Goal: Information Seeking & Learning: Learn about a topic

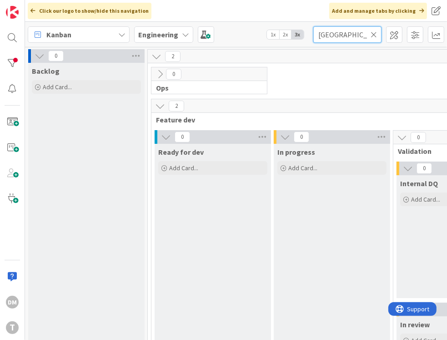
click at [328, 32] on input "bristol" at bounding box center [347, 34] width 68 height 16
type input "bods"
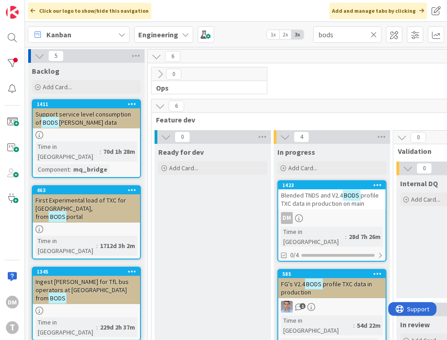
click at [326, 196] on span "Blended TNDS and V2.4" at bounding box center [312, 195] width 62 height 8
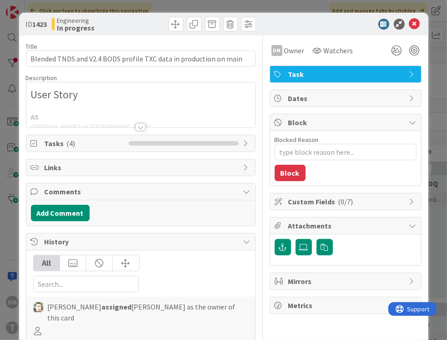
click at [199, 217] on div "Add Comment" at bounding box center [141, 213] width 220 height 16
click at [142, 124] on div at bounding box center [141, 126] width 10 height 7
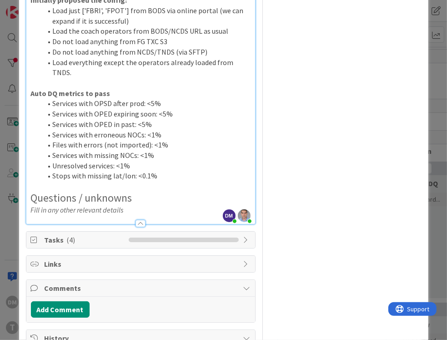
scroll to position [449, 0]
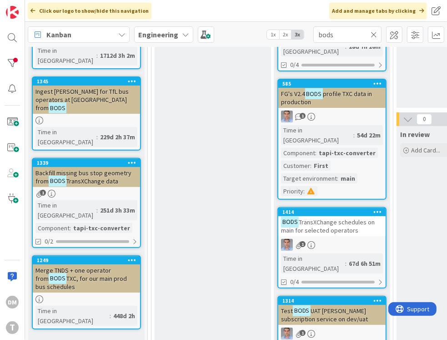
scroll to position [196, 0]
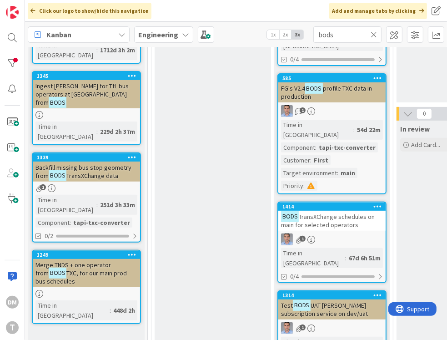
click at [330, 212] on span "TransXChange schedules on main for selected operators" at bounding box center [328, 220] width 94 height 16
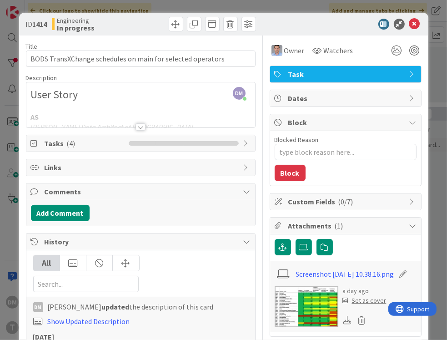
click at [141, 123] on div at bounding box center [141, 126] width 10 height 7
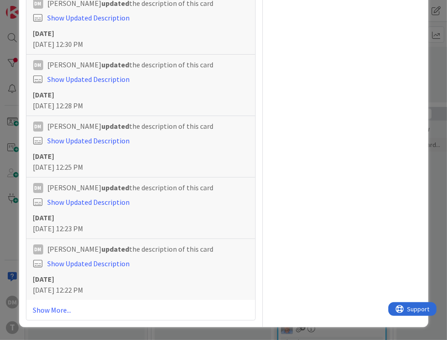
scroll to position [1631, 0]
drag, startPoint x: 241, startPoint y: 189, endPoint x: 35, endPoint y: 167, distance: 207.4
copy div "LIBC, ELBG, SCEK, SCNE, SCSO, SCOX, SCMY, SYRK, SCNH, SCCM, SCEM, SCGL, SDVN, S…"
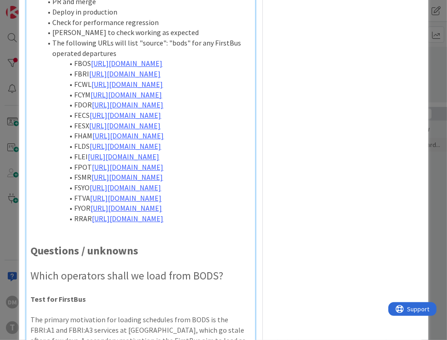
scroll to position [0, 0]
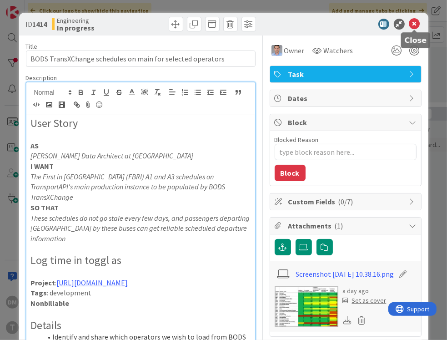
click at [379, 24] on icon at bounding box center [414, 24] width 11 height 11
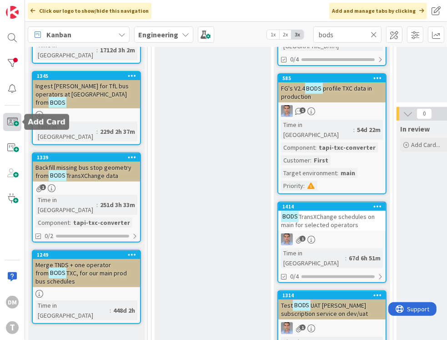
click at [14, 122] on span at bounding box center [12, 122] width 18 height 18
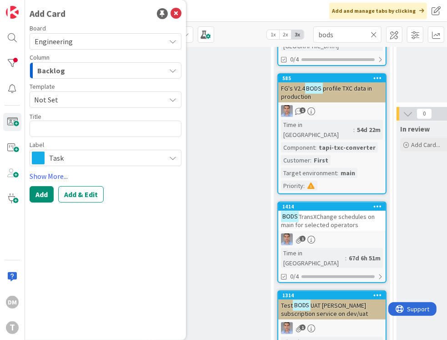
click at [104, 99] on span "Not Set" at bounding box center [96, 100] width 125 height 12
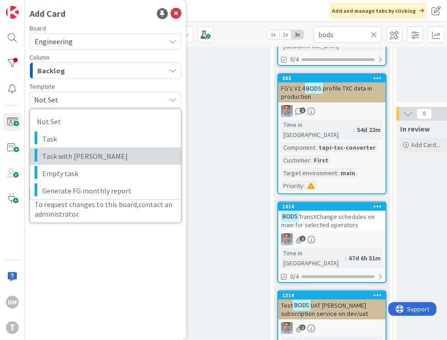
click at [78, 151] on span "Task with DaveQ" at bounding box center [108, 156] width 132 height 12
type textarea "x"
type textarea "Task with DaveQ"
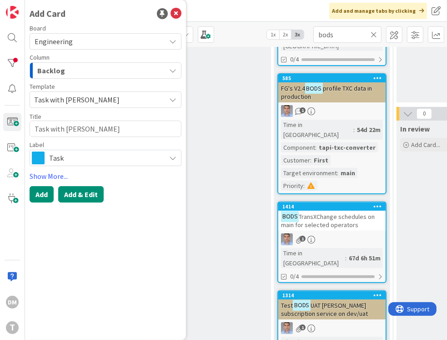
click at [76, 194] on button "Add & Edit" at bounding box center [80, 194] width 45 height 16
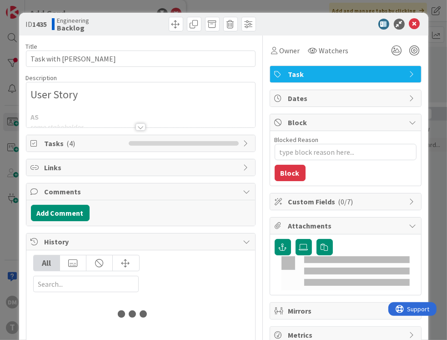
type textarea "x"
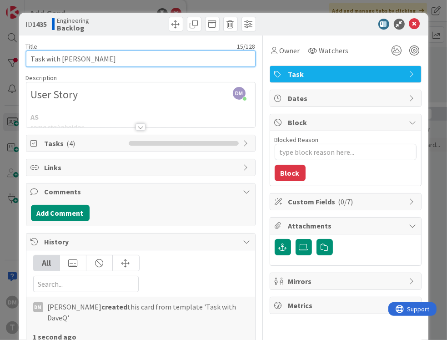
drag, startPoint x: 95, startPoint y: 59, endPoint x: 19, endPoint y: 58, distance: 76.4
click at [19, 58] on div "ID 1435 Engineering Backlog Title 15 / 128 Task with DaveQ Description DM David…" at bounding box center [223, 170] width 447 height 340
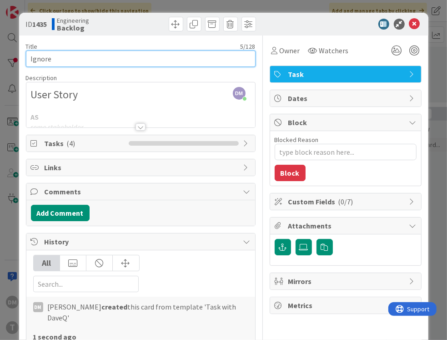
type input "Ignore"
type textarea "x"
type input "Ignore c"
type textarea "x"
type input "Ignore case"
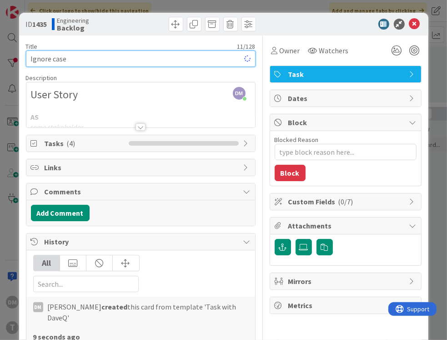
type textarea "x"
type input "case"
type textarea "x"
type input "ase"
type textarea "x"
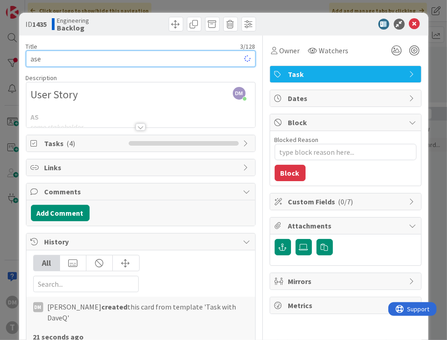
type input "Case"
type textarea "x"
type input "Case-ins"
type textarea "x"
type input "Case-inse"
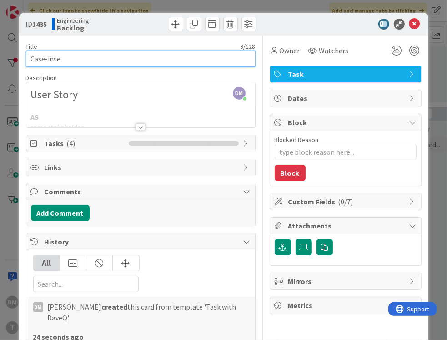
type textarea "x"
type input "Case-insensitive matching"
type textarea "x"
type input "Case-insensitive matching"
type textarea "x"
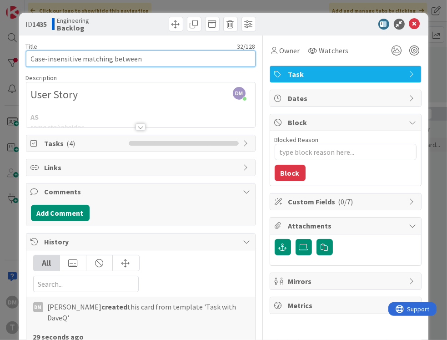
type input "Case-insensitive matching between"
type textarea "x"
type input "Case-insensitive matching between RTI s"
type textarea "x"
type input "Case-insensitive matching between RTI schedules and"
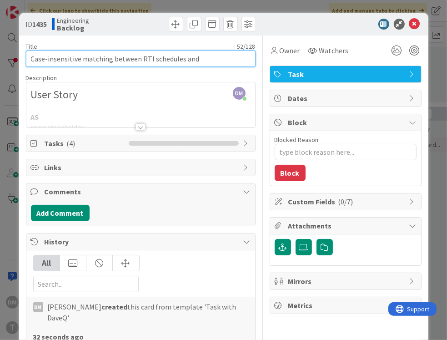
type textarea "x"
type input "Case-insensitive matching between RTI schedules and sch"
type textarea "x"
type input "Case-insensitive matching between RTI schedules and sc"
type textarea "x"
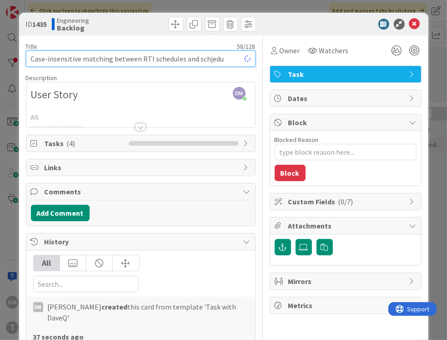
type input "Case-insensitive matching between RTI schedules and schjedul"
type textarea "x"
type input "Case-insensitive matching between RTI schedules and sch"
type textarea "x"
type input "Case-insensitive matching between RTI schedules and schedules"
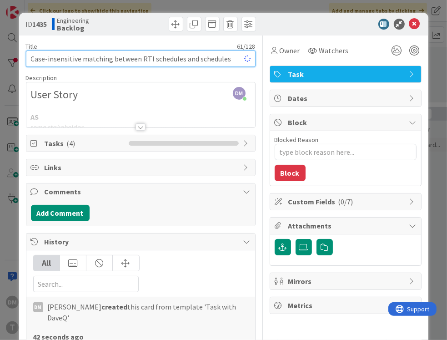
click at [81, 59] on input "Case-insensitive matching between RTI schedules and schedules" at bounding box center [141, 59] width 230 height 16
type textarea "x"
type input "Case-insensitive linematching between RTI schedules and schedules"
type textarea "x"
type input "Case-insensitive line_name matching between RTI schedules and schedules"
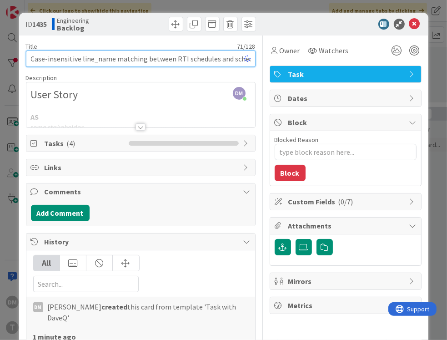
type textarea "x"
type input "Case-insensitive line_name matching between RTI schedules and schedules"
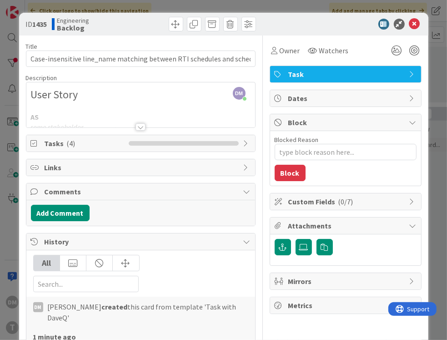
click at [142, 127] on div at bounding box center [141, 126] width 10 height 7
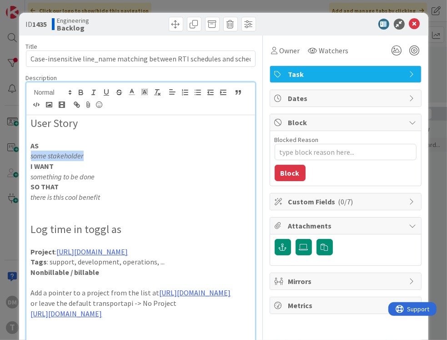
drag, startPoint x: 84, startPoint y: 156, endPoint x: 27, endPoint y: 156, distance: 56.9
click at [27, 156] on div "User Story AS some stakeholder I WANT something to be done SO THAT there is thi…" at bounding box center [140, 265] width 229 height 301
drag, startPoint x: 94, startPoint y: 155, endPoint x: 22, endPoint y: 155, distance: 72.3
click at [22, 155] on div "ID 1435 Engineering Backlog Title 71 / 128 Case-insensitive line_name matching …" at bounding box center [223, 335] width 409 height 645
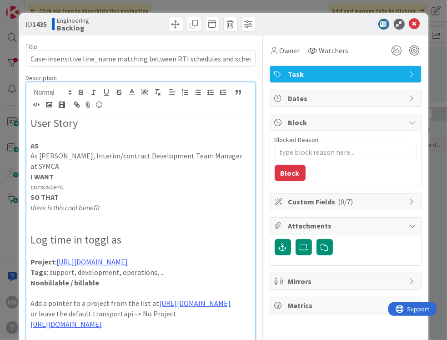
click at [55, 187] on p "consistent" at bounding box center [141, 187] width 220 height 10
click at [118, 178] on p "I WANT" at bounding box center [141, 177] width 220 height 10
click at [52, 184] on p "consistent" at bounding box center [141, 187] width 220 height 10
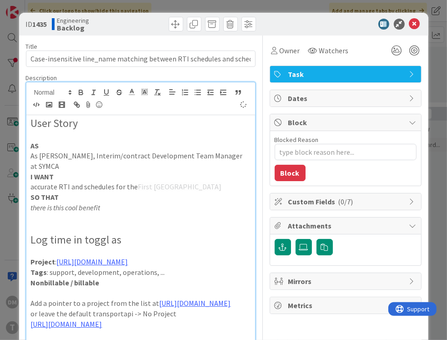
click at [138, 187] on span "First South Yorkshire" at bounding box center [180, 186] width 84 height 9
click at [135, 187] on p "accurate RTI and schedules for the First South Yorkshire" at bounding box center [141, 187] width 220 height 10
click at [57, 185] on p "accurate RTI and schedules for the First South Yorkshire 8A" at bounding box center [141, 187] width 220 height 10
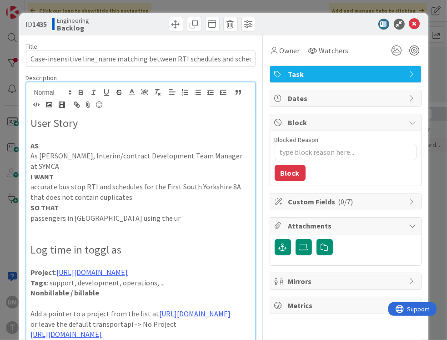
click at [71, 217] on p "passengers in South Yorkshire using the ur" at bounding box center [141, 218] width 220 height 10
click at [46, 187] on p "accurate bus stop RTI and schedules for the First South Yorkshire 8A that does …" at bounding box center [141, 192] width 220 height 20
click at [227, 217] on p "passengers using the Travel South Yorkshire app and website g" at bounding box center [141, 218] width 220 height 10
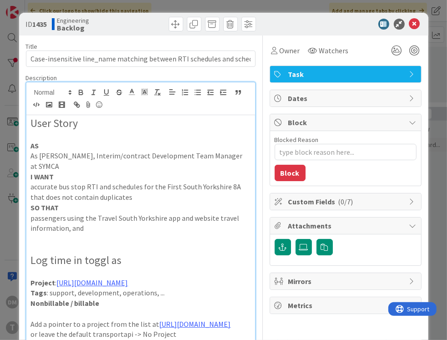
drag, startPoint x: 85, startPoint y: 229, endPoint x: 16, endPoint y: 228, distance: 69.2
click at [16, 228] on div "ID 1435 Engineering Backlog Title 71 / 128 Case-insensitive line_name matching …" at bounding box center [223, 170] width 447 height 340
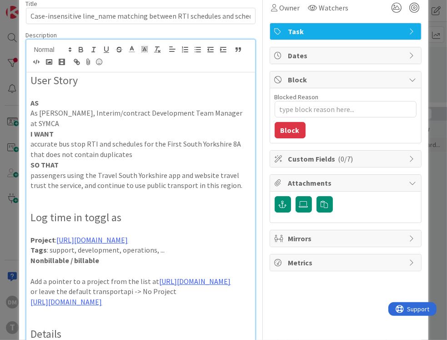
scroll to position [61, 0]
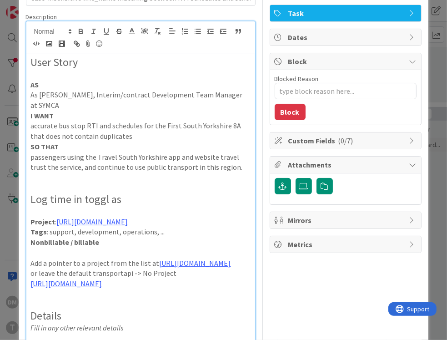
click at [73, 208] on p at bounding box center [141, 211] width 220 height 10
click at [87, 244] on strong "Nonbillable / billable" at bounding box center [65, 242] width 69 height 9
drag, startPoint x: 120, startPoint y: 232, endPoint x: 184, endPoint y: 232, distance: 64.2
click at [184, 232] on p "Tags : support, development, operations, ..." at bounding box center [141, 232] width 220 height 10
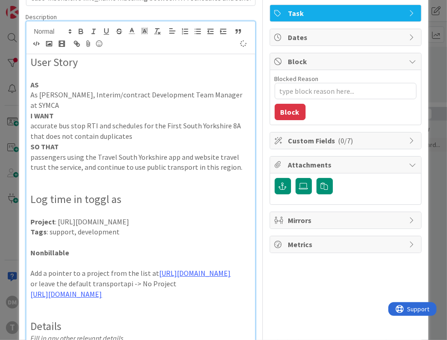
click at [67, 230] on p "Tags : support, development" at bounding box center [141, 232] width 220 height 10
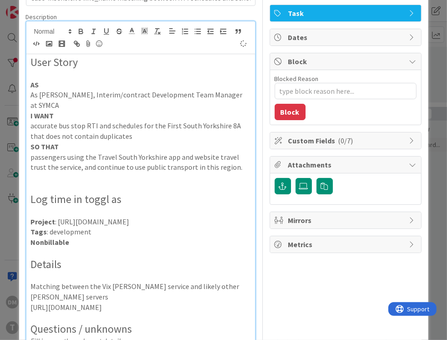
click at [156, 286] on p "Matching between the Vix SIRI SM service and likely other SIRI SM servers" at bounding box center [141, 291] width 220 height 20
click at [167, 287] on p "Matching between the Vix SIRI SM servers and likely other SIRI SM servers" at bounding box center [141, 291] width 220 height 20
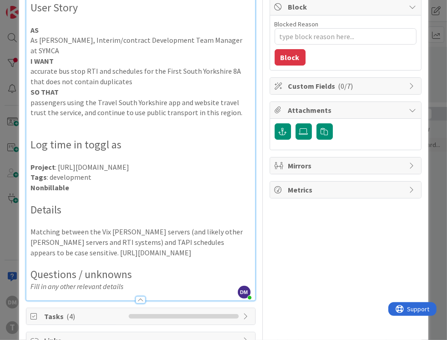
scroll to position [117, 0]
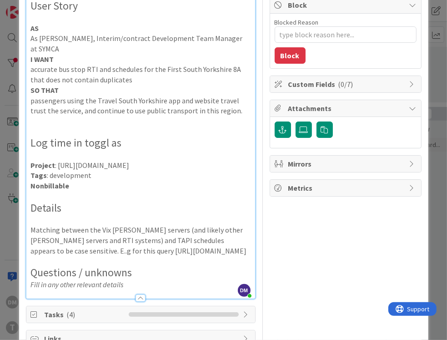
click at [68, 252] on p "Matching between the Vix SIRI SM servers (and likely other SIRI SM servers and …" at bounding box center [141, 240] width 220 height 31
click at [307, 130] on icon at bounding box center [303, 129] width 9 height 7
click at [296, 121] on input "file" at bounding box center [296, 121] width 0 height 0
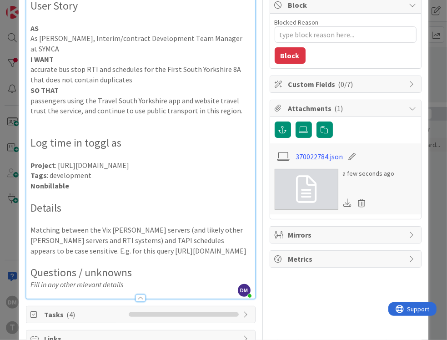
drag, startPoint x: 194, startPoint y: 261, endPoint x: 240, endPoint y: 262, distance: 45.5
click at [240, 256] on p "Matching between the Vix SIRI SM servers (and likely other SIRI SM servers and …" at bounding box center [141, 240] width 220 height 31
copy p "370022784.json"
click at [123, 256] on p "Matching between the Vix SIRI SM servers (and likely other SIRI SM servers and …" at bounding box center [141, 240] width 220 height 31
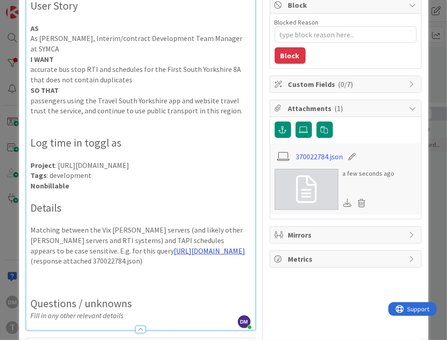
click at [174, 255] on link "[URL][DOMAIN_NAME]" at bounding box center [209, 250] width 71 height 9
click at [130, 302] on link "https://transportapi.com/v3/uk/bus/stop_timetables/370022784.json?app_id=f26c96…" at bounding box center [117, 299] width 62 height 12
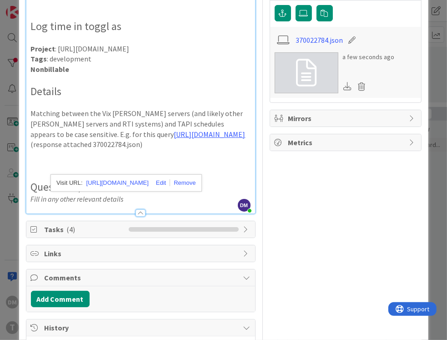
scroll to position [238, 0]
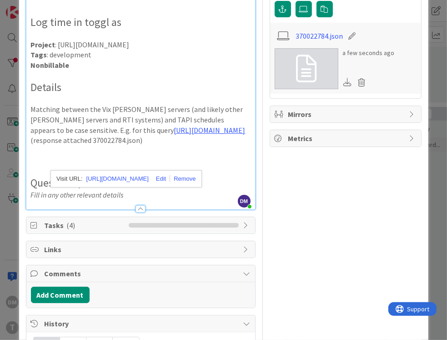
click at [220, 146] on p "Matching between the Vix SIRI SM servers (and likely other SIRI SM servers and …" at bounding box center [141, 124] width 220 height 41
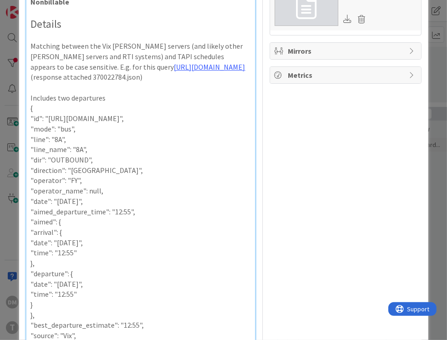
scroll to position [300, 0]
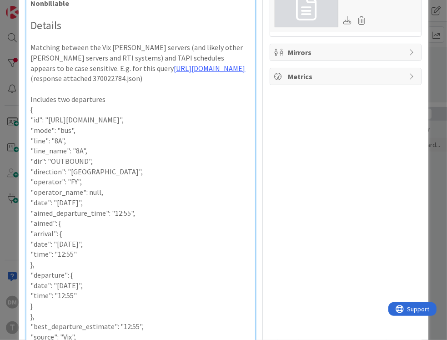
click at [157, 105] on p "Includes two departures" at bounding box center [141, 99] width 220 height 10
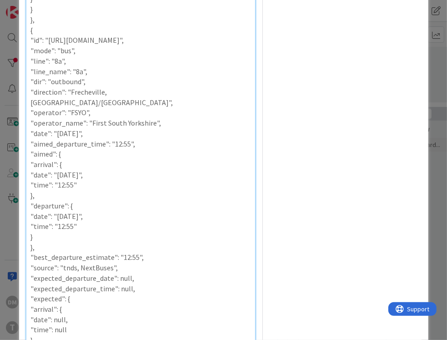
scroll to position [958, 0]
click at [90, 118] on p ""operator": "FSYO"," at bounding box center [141, 112] width 220 height 10
copy p "FSYO"
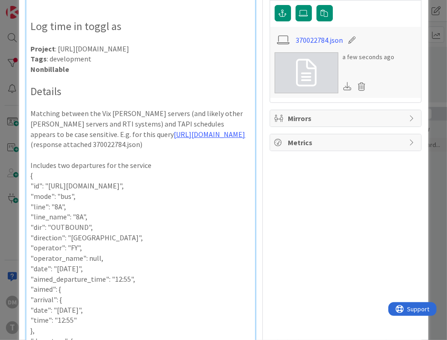
scroll to position [204, 0]
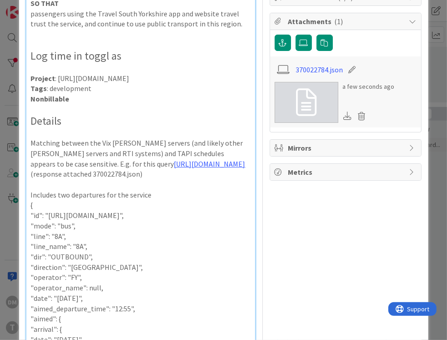
click at [158, 200] on p "Includes two departures for the service" at bounding box center [141, 195] width 220 height 10
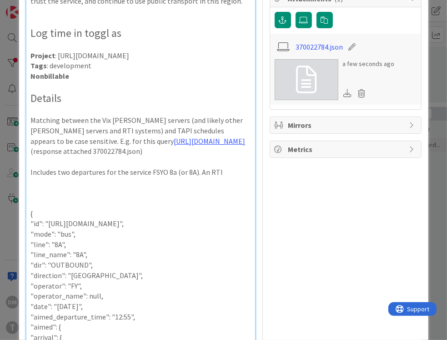
scroll to position [223, 0]
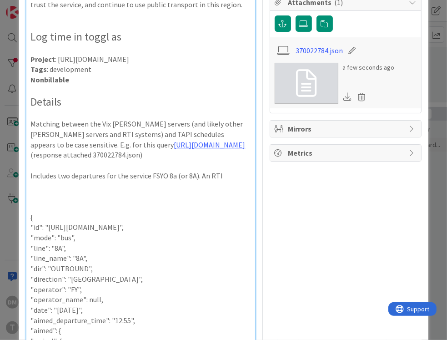
click at [197, 181] on p "Includes two departures for the service FSYO 8a (or 8A). An RTI" at bounding box center [141, 176] width 220 height 10
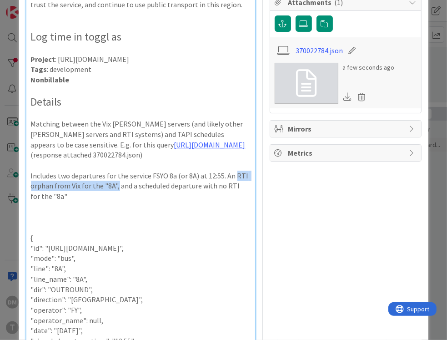
drag, startPoint x: 233, startPoint y: 195, endPoint x: 117, endPoint y: 203, distance: 116.3
click at [117, 202] on p "Includes two departures for the service FSYO 8a (or 8A) at 12:55. An RTI orphan…" at bounding box center [141, 186] width 220 height 31
copy p "RTI orphan from Vix for the "8A","
click at [46, 222] on p at bounding box center [141, 217] width 220 height 10
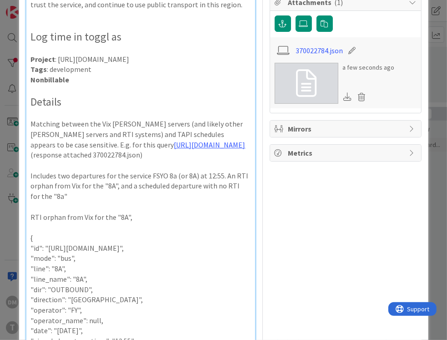
click at [85, 222] on p "RTI orphan from Vix for the "8A"," at bounding box center [141, 217] width 220 height 10
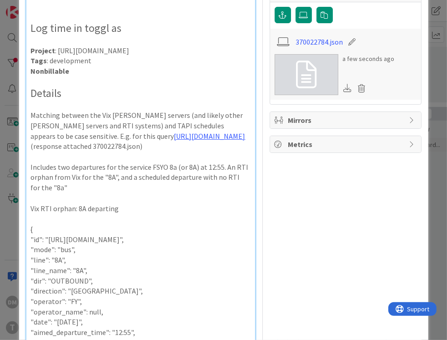
scroll to position [232, 0]
copy strong "Vix RTI orphan: 8A departing 12:55"
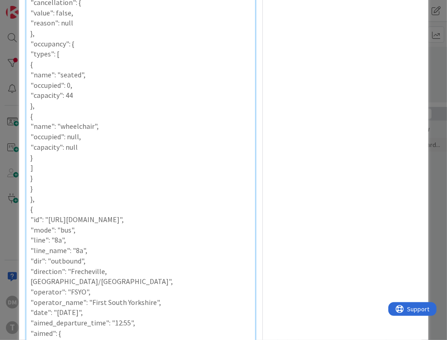
scroll to position [854, 0]
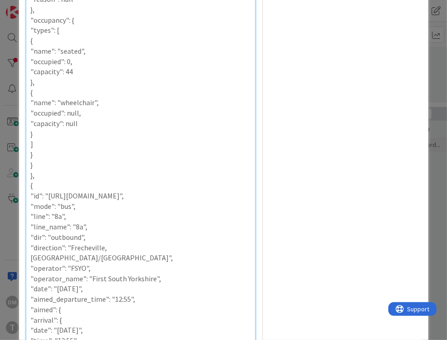
click at [54, 181] on p "}," at bounding box center [141, 175] width 220 height 10
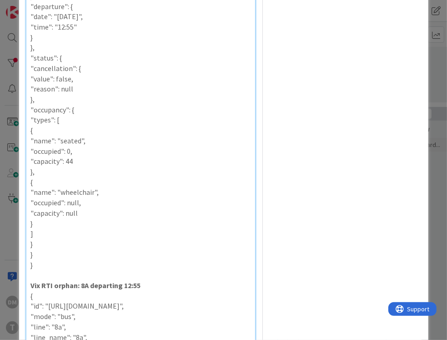
scroll to position [736, 0]
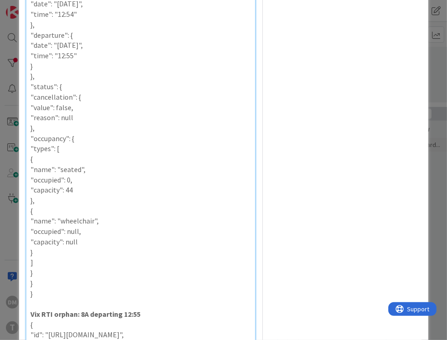
click at [66, 81] on p "}," at bounding box center [141, 76] width 220 height 10
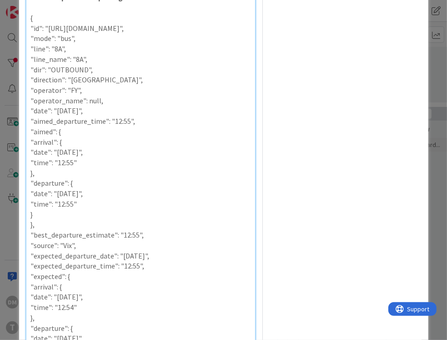
scroll to position [441, 0]
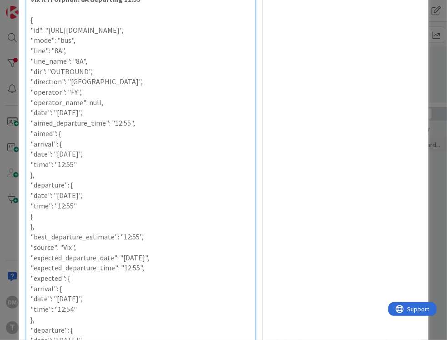
click at [46, 15] on p at bounding box center [141, 9] width 220 height 10
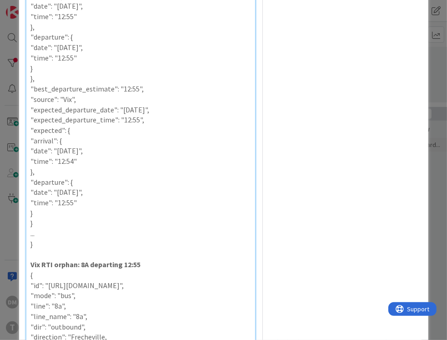
scroll to position [612, 0]
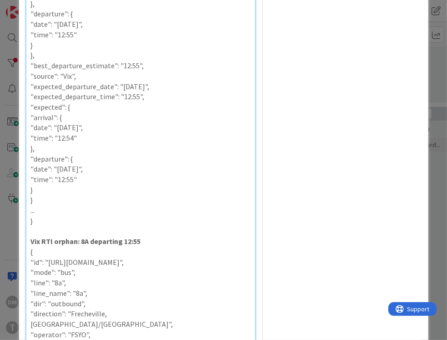
click at [53, 226] on p "}" at bounding box center [141, 221] width 220 height 10
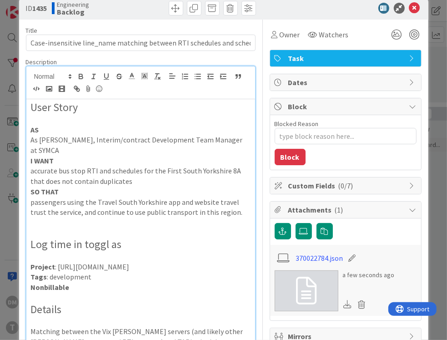
scroll to position [0, 0]
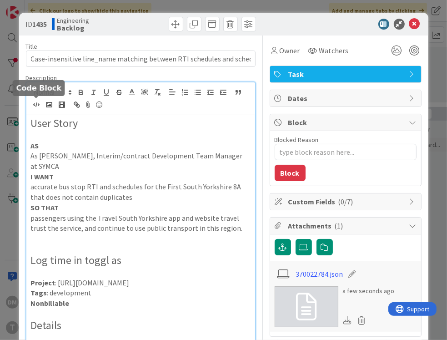
click at [37, 103] on line "button" at bounding box center [36, 105] width 1 height 4
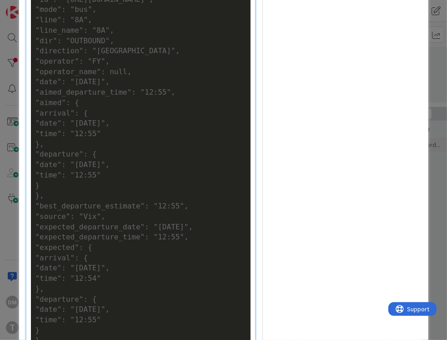
click at [96, 87] on div ""date": "[DATE]"," at bounding box center [140, 82] width 211 height 10
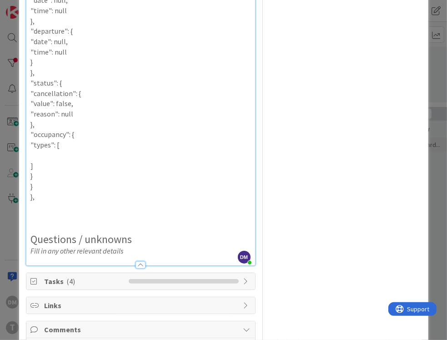
scroll to position [1180, 0]
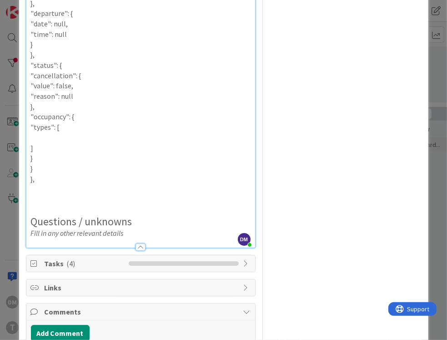
click at [58, 60] on p "}," at bounding box center [141, 55] width 220 height 10
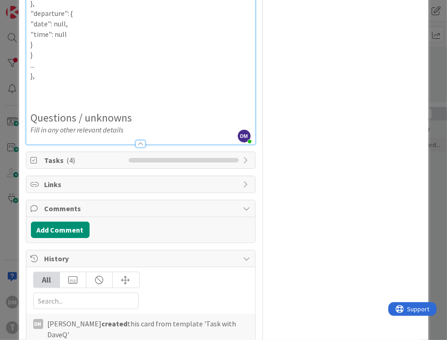
click at [69, 81] on p "}," at bounding box center [141, 76] width 220 height 10
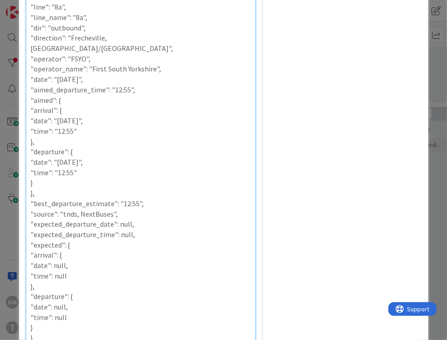
scroll to position [895, 0]
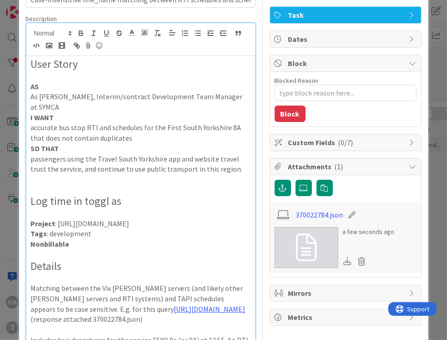
scroll to position [20, 0]
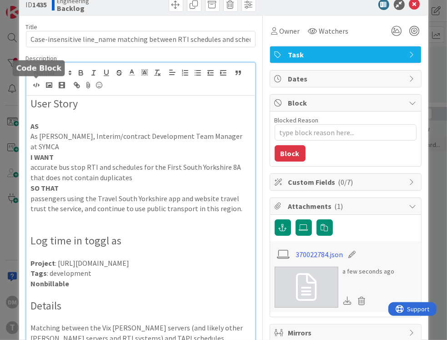
click at [34, 81] on icon "button" at bounding box center [36, 85] width 8 height 8
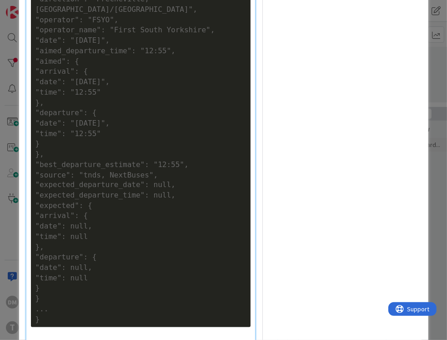
click at [84, 25] on div ""operator": "FSYO"," at bounding box center [140, 20] width 211 height 10
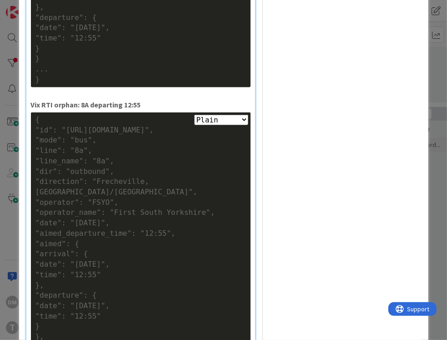
scroll to position [753, 0]
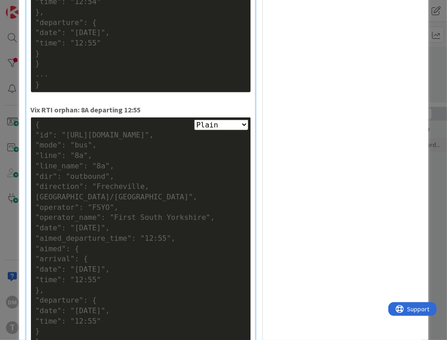
click at [149, 115] on p "Vix RTI orphan: 8A departing 12:55" at bounding box center [141, 110] width 220 height 10
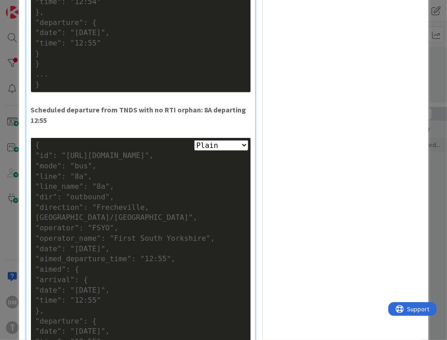
click at [188, 125] on strong "Scheduled departure from TNDS with no RTI orphan: 8A departing 12:55" at bounding box center [139, 115] width 217 height 20
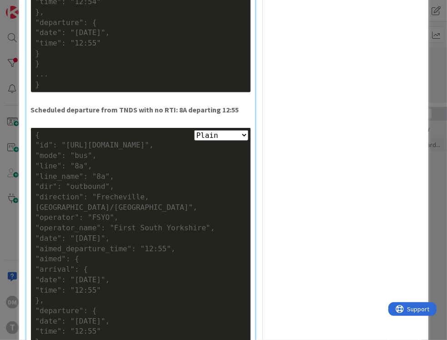
click at [184, 114] on strong "Scheduled departure from TNDS with no RTI: 8A departing 12:55" at bounding box center [135, 109] width 208 height 9
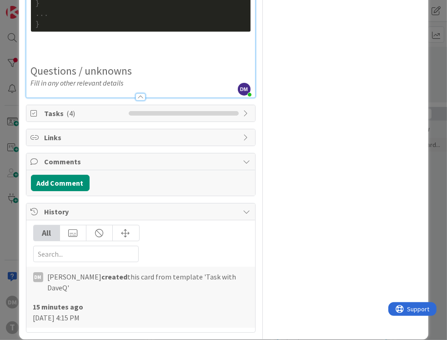
scroll to position [1239, 0]
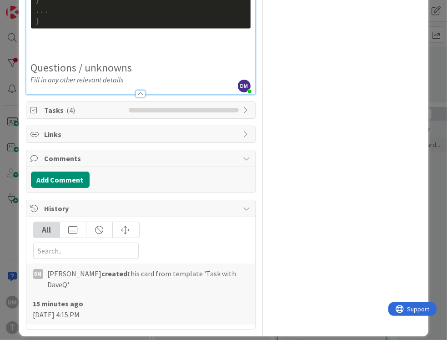
click at [115, 51] on p at bounding box center [141, 46] width 220 height 10
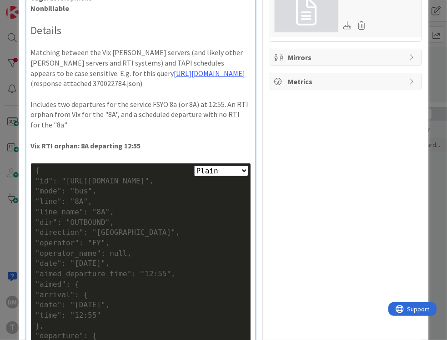
scroll to position [294, 0]
click at [85, 89] on p "Matching between the Vix SIRI SM servers (and likely other SIRI SM servers and …" at bounding box center [141, 68] width 220 height 41
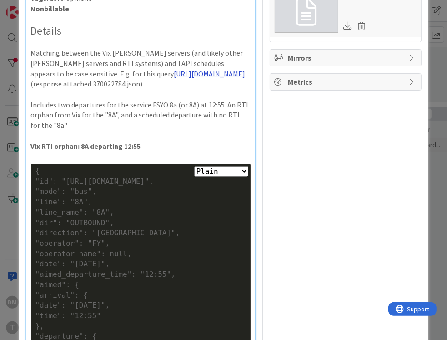
click at [174, 78] on link "[URL][DOMAIN_NAME]" at bounding box center [209, 73] width 71 height 9
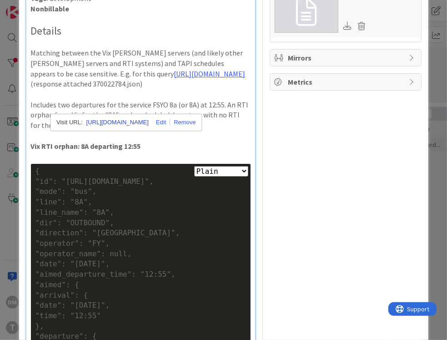
click at [141, 118] on link "https://transportapi.com/v3/uk/bus/stop_timetables/370022784.json?app_id=f26c96…" at bounding box center [117, 122] width 62 height 12
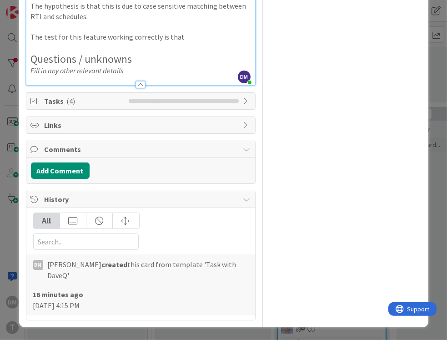
scroll to position [1370, 0]
click at [190, 42] on p "The test for this feature working correctly is that" at bounding box center [141, 37] width 220 height 10
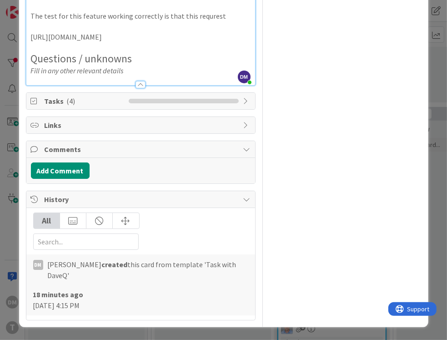
click at [207, 22] on p "The test for this feature working correctly is that this requrest" at bounding box center [141, 16] width 220 height 10
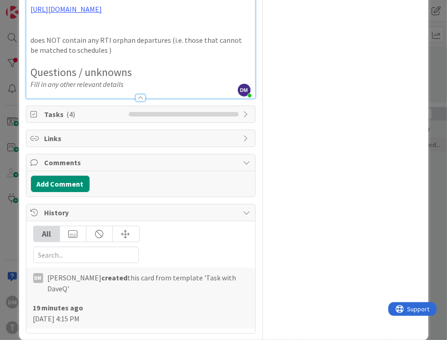
click at [137, 56] on p "does NOT contain any RTI orphan departures (i.e. those that cannot be matched t…" at bounding box center [141, 45] width 220 height 20
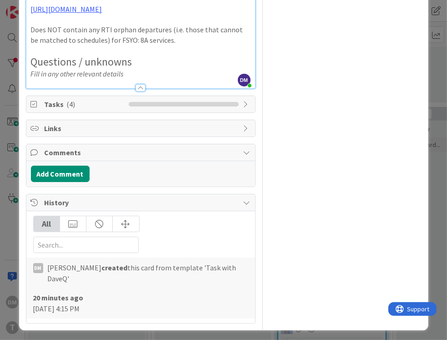
click at [151, 45] on p "Does NOT contain any RTI orphan departures (i.e. those that cannot be matched t…" at bounding box center [141, 35] width 220 height 20
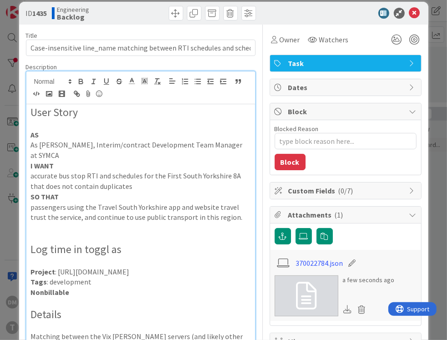
scroll to position [0, 0]
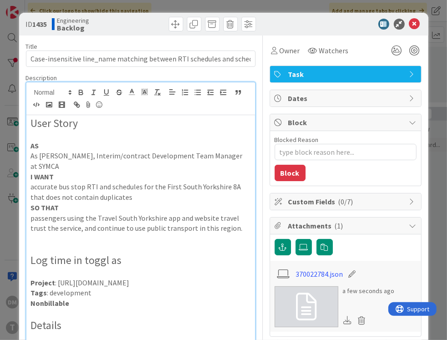
click at [111, 238] on p at bounding box center [141, 238] width 220 height 10
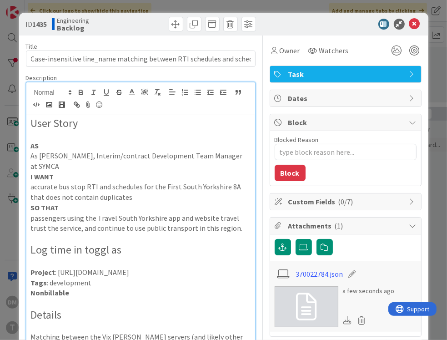
click at [50, 197] on p "accurate bus stop RTI and schedules for the First South Yorkshire 8A that does …" at bounding box center [141, 192] width 220 height 20
click at [236, 186] on p "accurate bus stop RTI and schedules for the First South Yorkshire 8A that does …" at bounding box center [141, 192] width 220 height 20
type textarea "x"
click at [188, 185] on p "accurate bus stop RTI and schedules for the First South Yorkshire 8a that does …" at bounding box center [141, 192] width 220 height 20
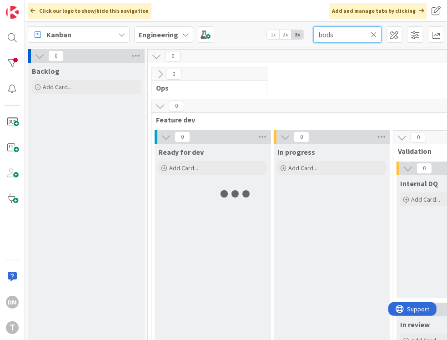
click at [329, 35] on input "bods" at bounding box center [347, 34] width 68 height 16
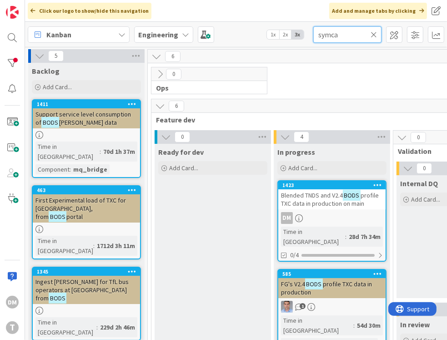
type input "symca"
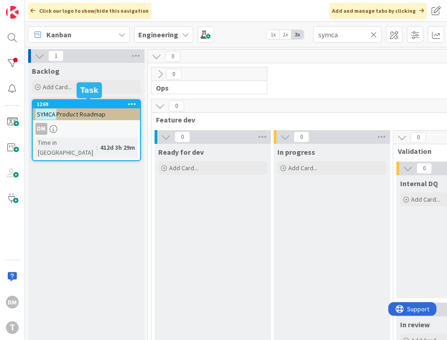
click at [85, 114] on span "Product Roadmap" at bounding box center [80, 114] width 49 height 8
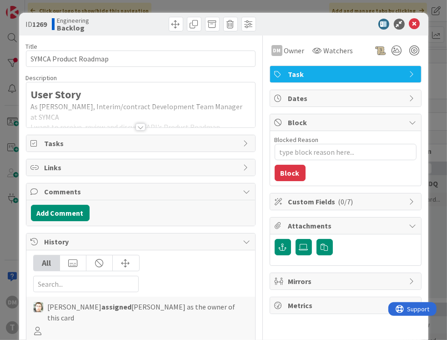
click at [140, 124] on div at bounding box center [141, 126] width 10 height 7
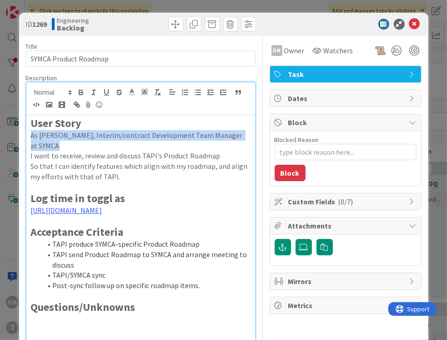
drag, startPoint x: 63, startPoint y: 146, endPoint x: 19, endPoint y: 134, distance: 45.4
copy p "As [PERSON_NAME], Interim/contract Development Team Manager at SYMCA"
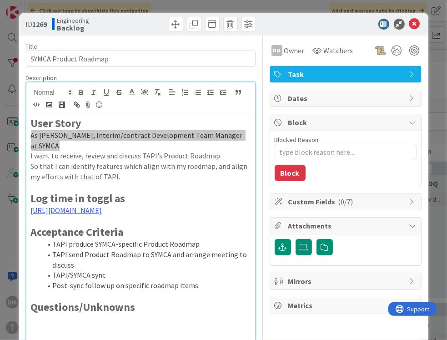
type textarea "x"
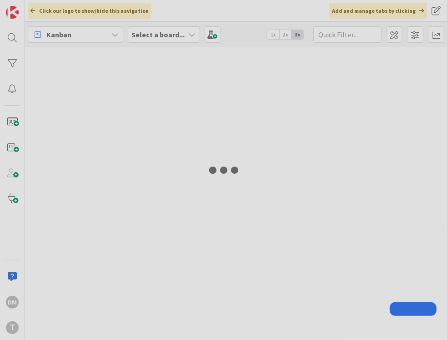
type input "symca"
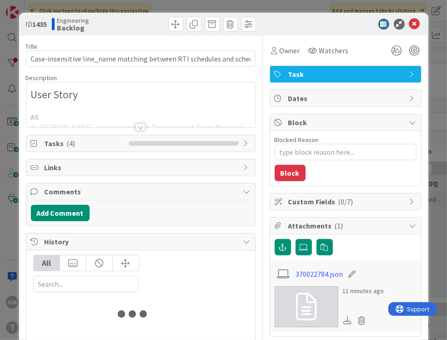
type textarea "x"
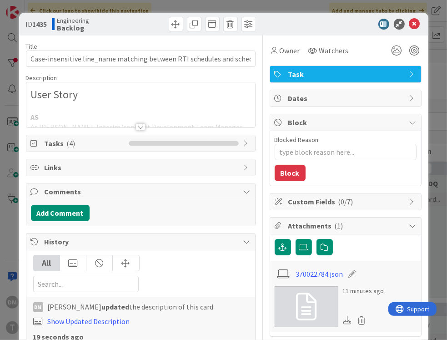
click at [140, 125] on div at bounding box center [141, 126] width 10 height 7
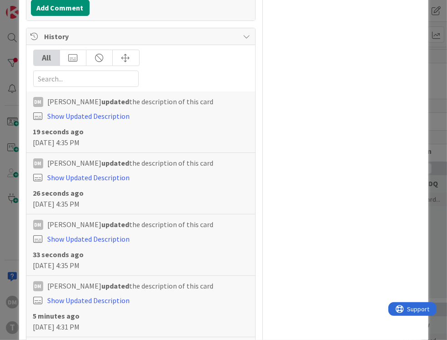
scroll to position [1807, 0]
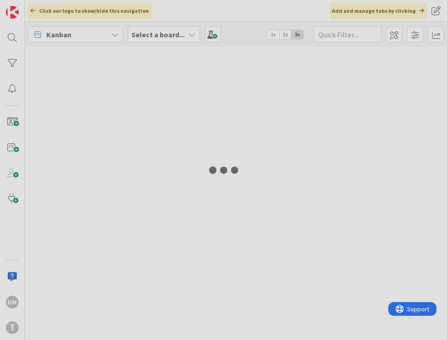
type input "symca"
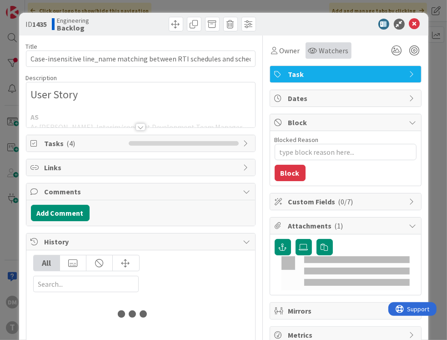
type textarea "x"
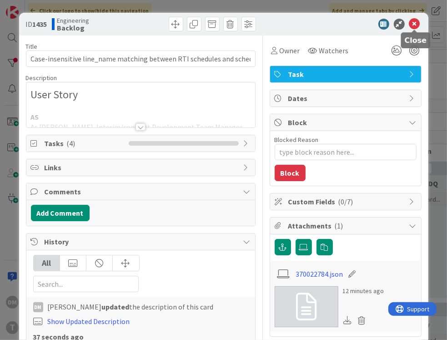
click at [414, 21] on icon at bounding box center [414, 24] width 11 height 11
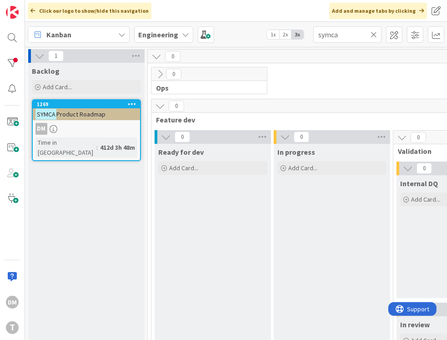
click at [374, 35] on icon at bounding box center [374, 34] width 6 height 8
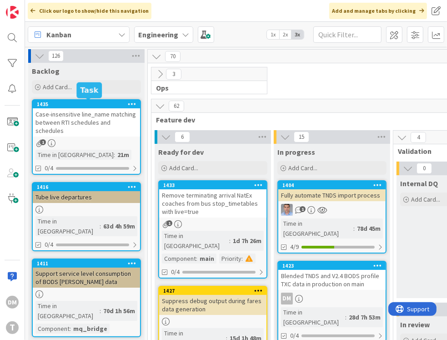
click at [90, 106] on div "1435" at bounding box center [88, 104] width 103 height 6
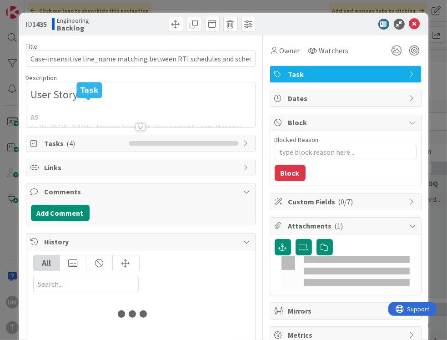
type textarea "x"
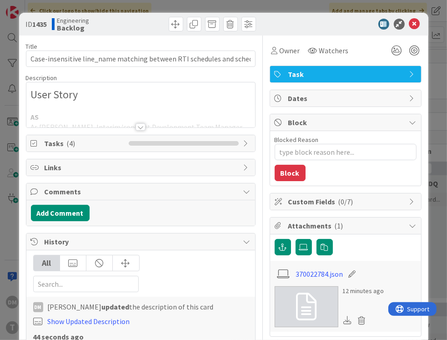
click at [143, 126] on div at bounding box center [141, 126] width 10 height 7
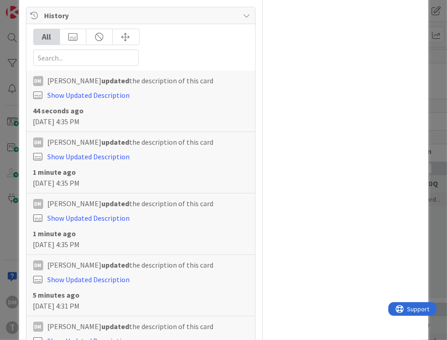
scroll to position [1587, 0]
